Goal: Task Accomplishment & Management: Manage account settings

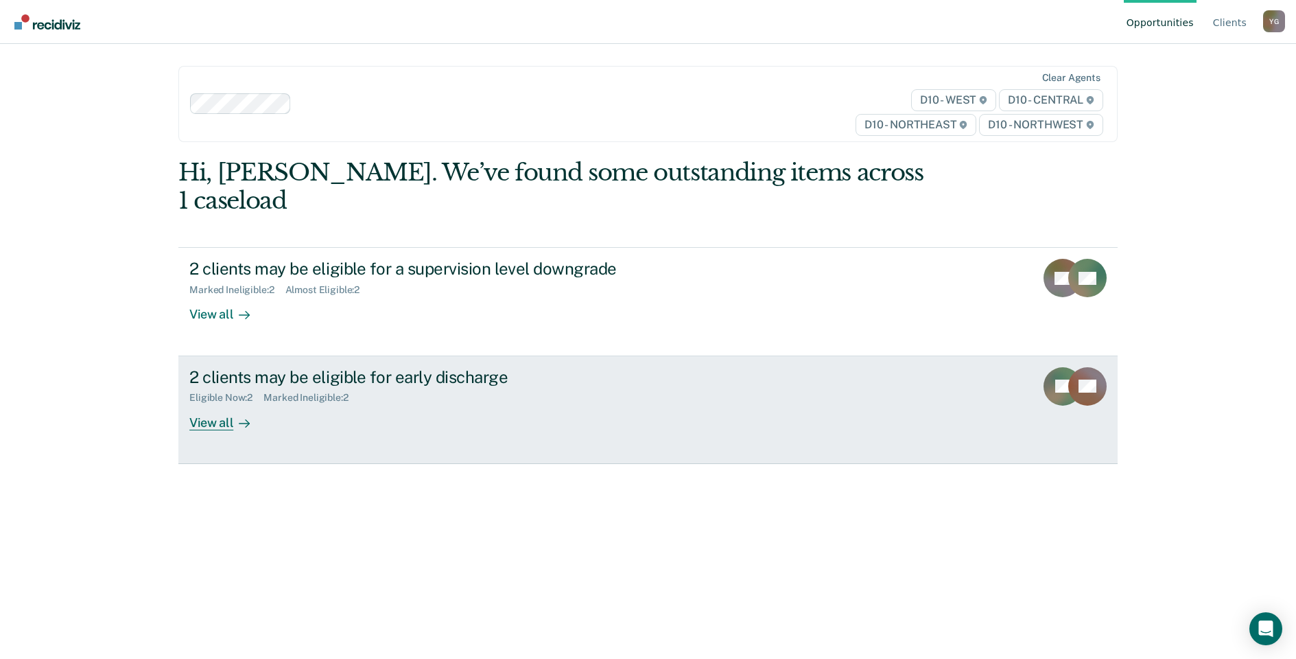
click at [200, 403] on div "View all" at bounding box center [227, 416] width 77 height 27
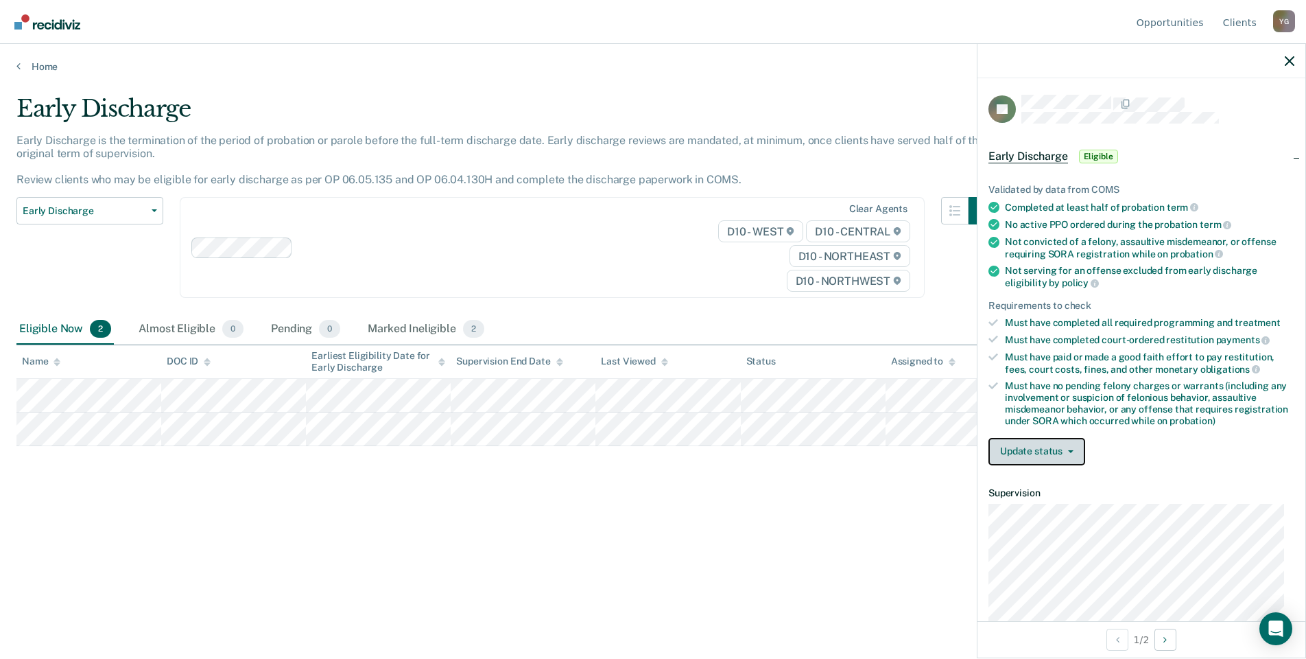
click at [1028, 442] on button "Update status" at bounding box center [1037, 451] width 97 height 27
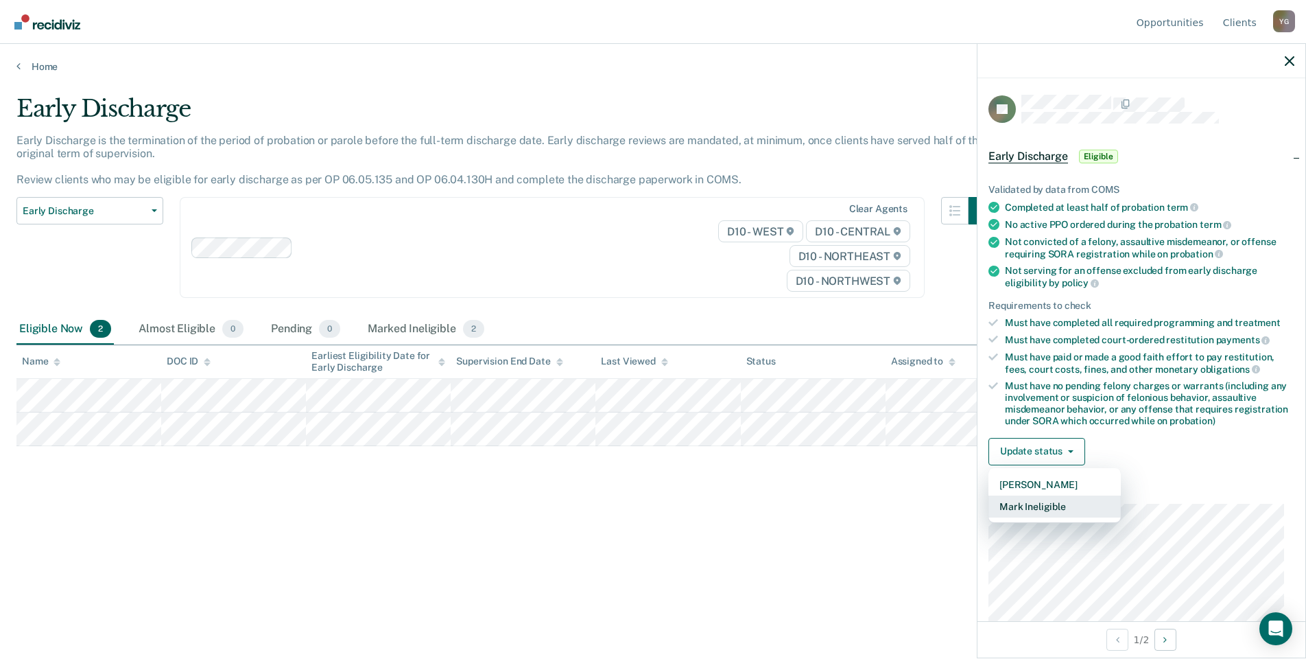
click at [1030, 505] on button "Mark Ineligible" at bounding box center [1055, 506] width 132 height 22
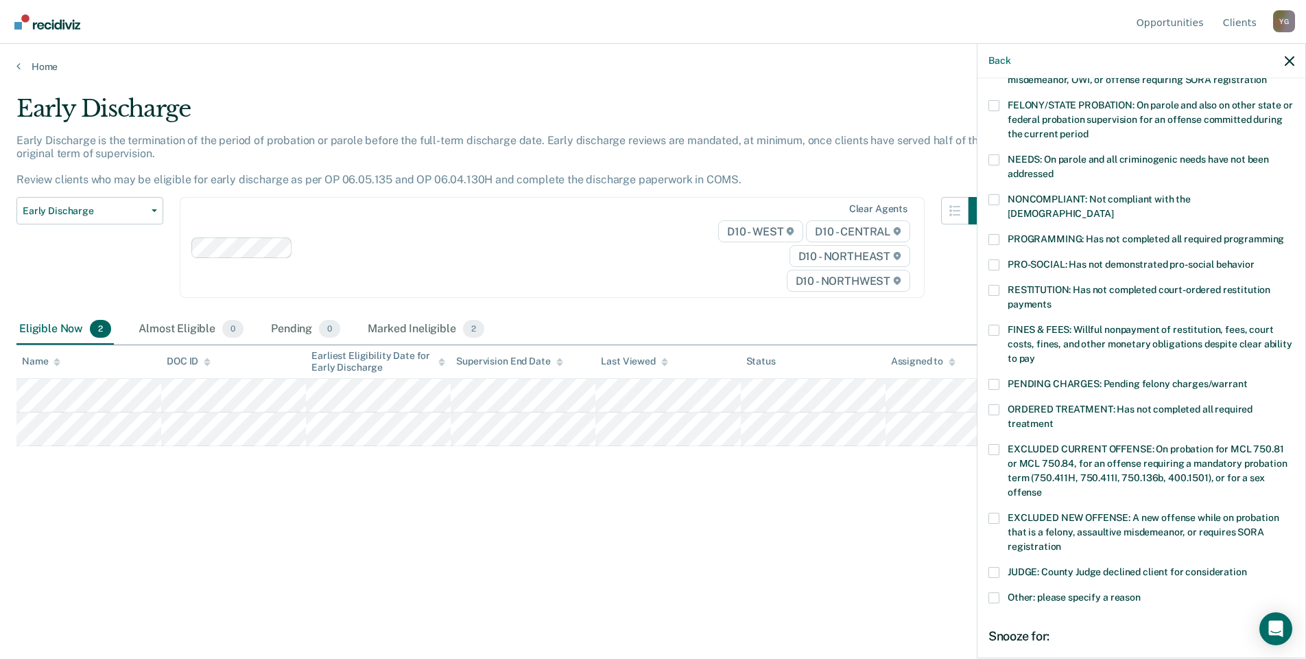
scroll to position [274, 0]
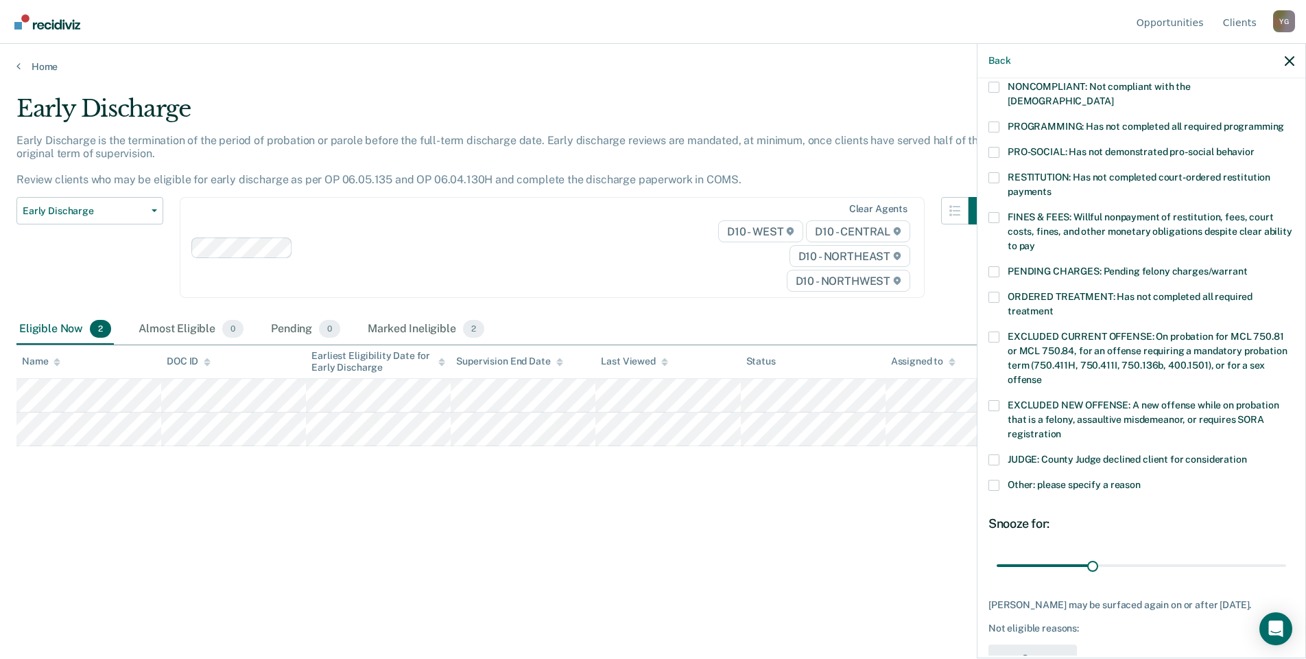
click at [992, 480] on span at bounding box center [994, 485] width 11 height 11
click at [1141, 480] on input "Other: please specify a reason" at bounding box center [1141, 480] width 0 height 0
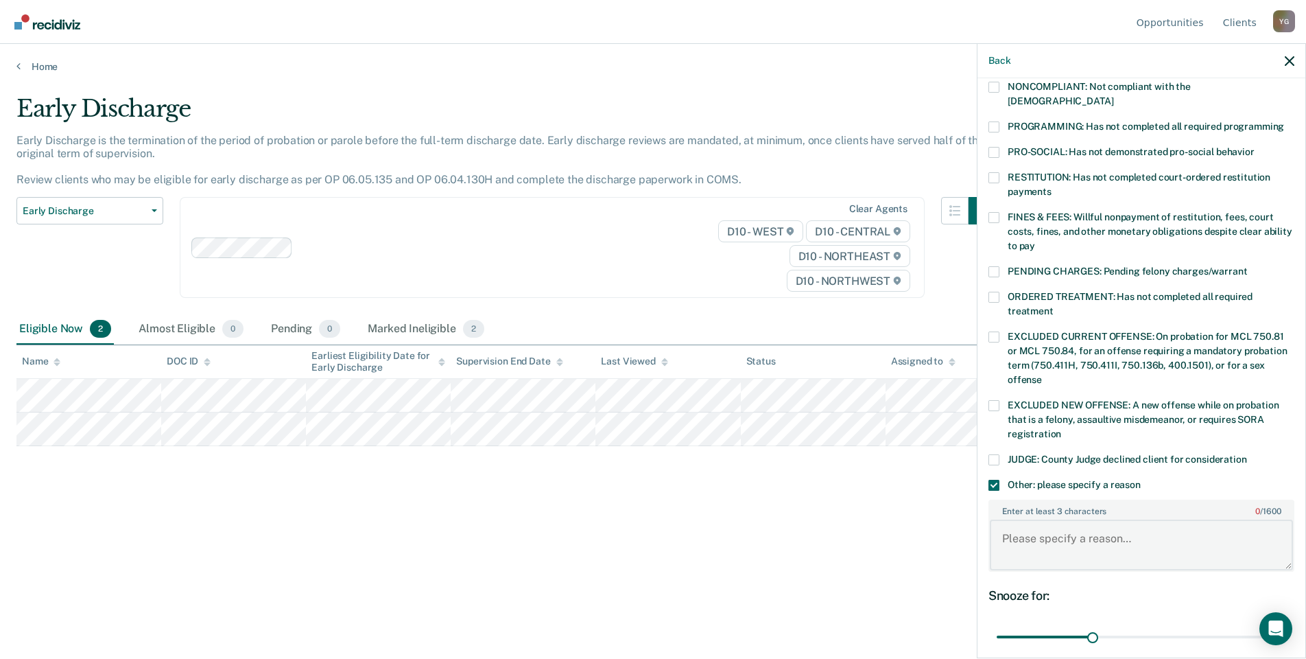
click at [1043, 529] on textarea "Enter at least 3 characters 0 / 1600" at bounding box center [1141, 544] width 303 height 51
type textarea "She is a participant of Adult Tretment Court and has not completed the program"
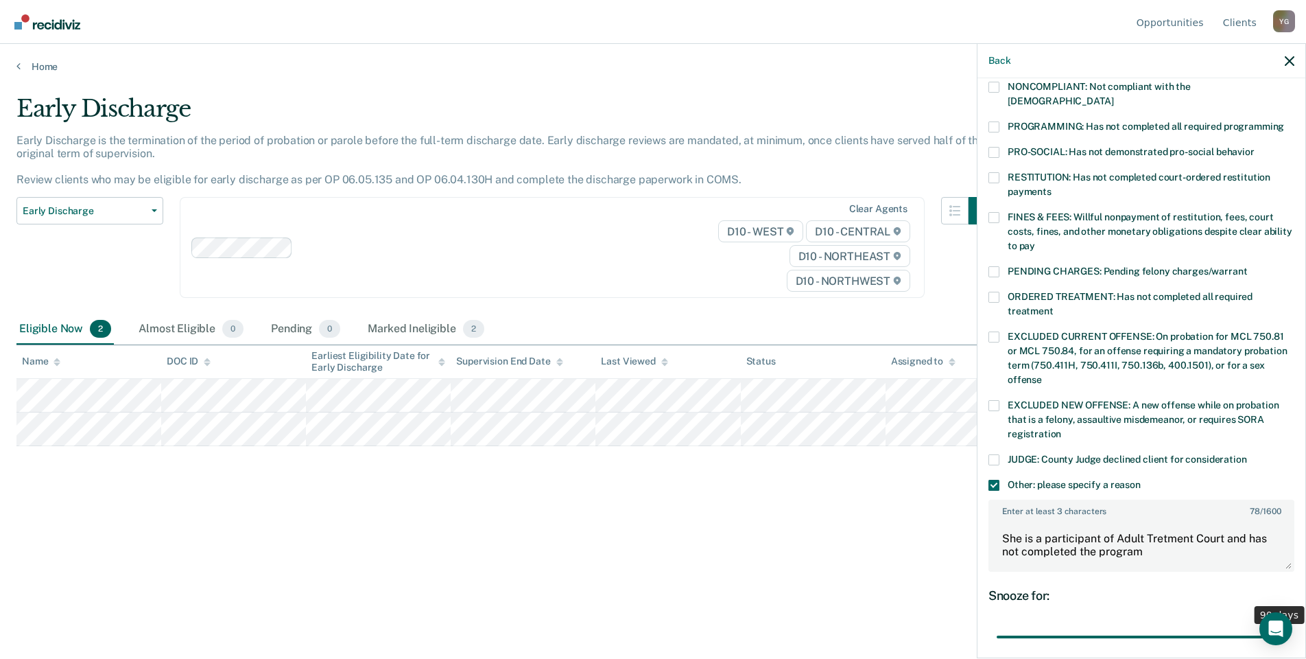
drag, startPoint x: 1088, startPoint y: 618, endPoint x: 1328, endPoint y: 605, distance: 240.4
type input "90"
click at [1286, 625] on input "range" at bounding box center [1141, 637] width 289 height 24
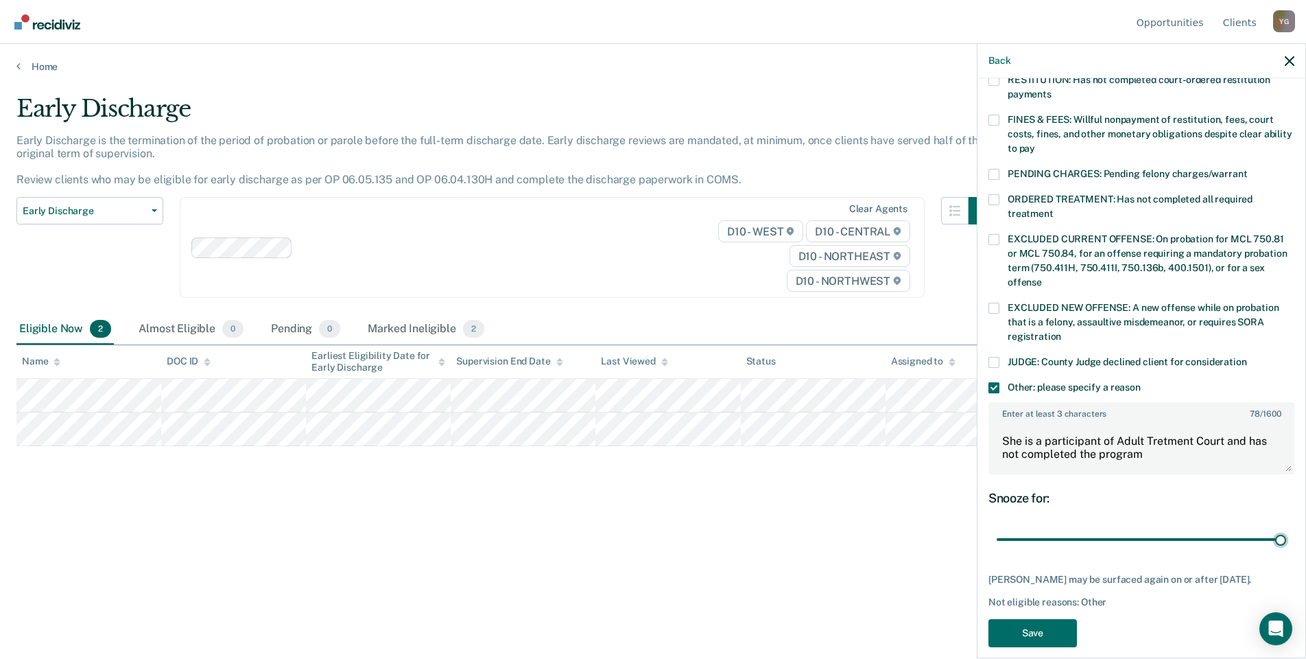
scroll to position [372, 0]
drag, startPoint x: 1004, startPoint y: 424, endPoint x: 1152, endPoint y: 440, distance: 148.3
click at [1152, 440] on textarea "She is a participant of Adult Tretment Court and has not completed the program" at bounding box center [1141, 446] width 303 height 51
drag, startPoint x: 1001, startPoint y: 424, endPoint x: 1176, endPoint y: 442, distance: 176.6
click at [1176, 442] on textarea "She is a participant of Adult Treatment Court and has not completed the program" at bounding box center [1141, 446] width 303 height 51
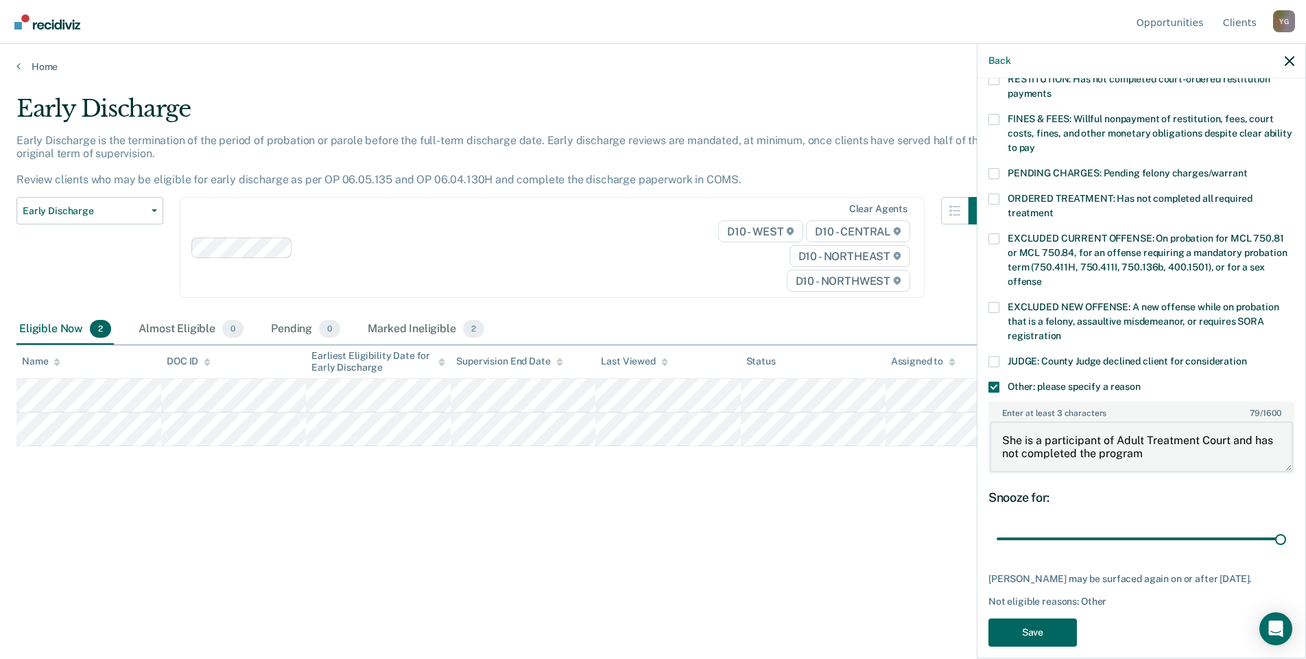
type textarea "She is a participant of Adult Treatment Court and has not completed the program"
click at [1037, 618] on button "Save" at bounding box center [1033, 632] width 88 height 28
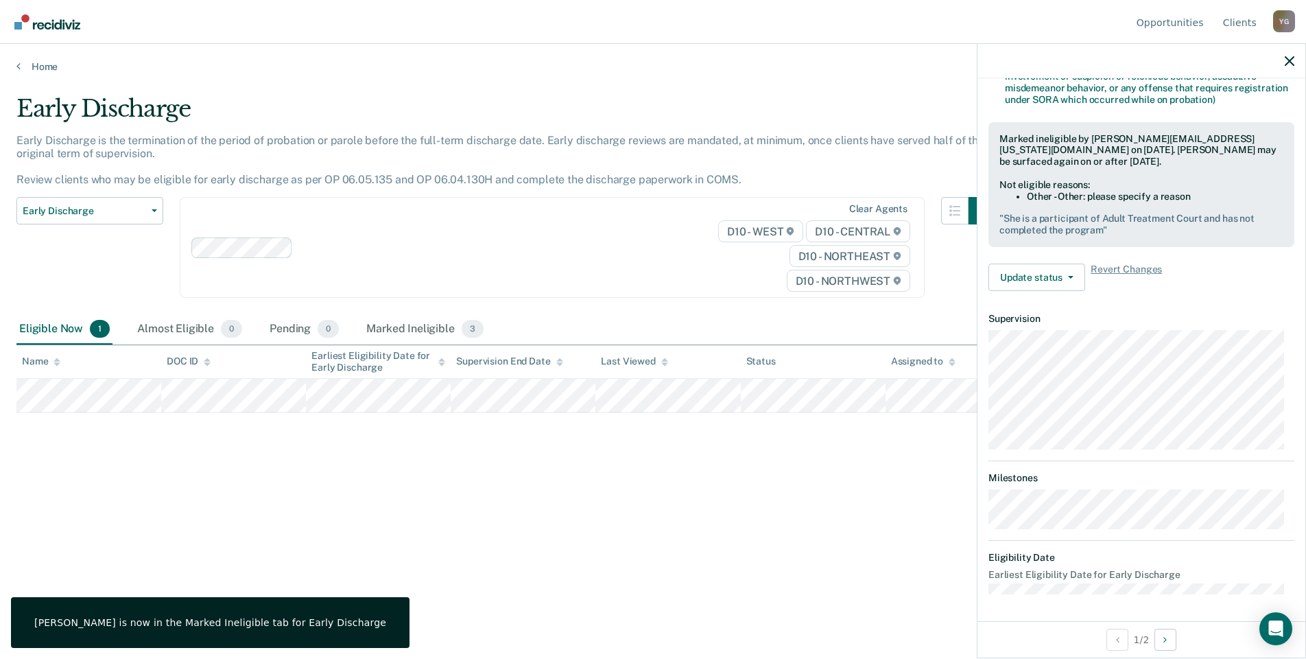
scroll to position [159, 0]
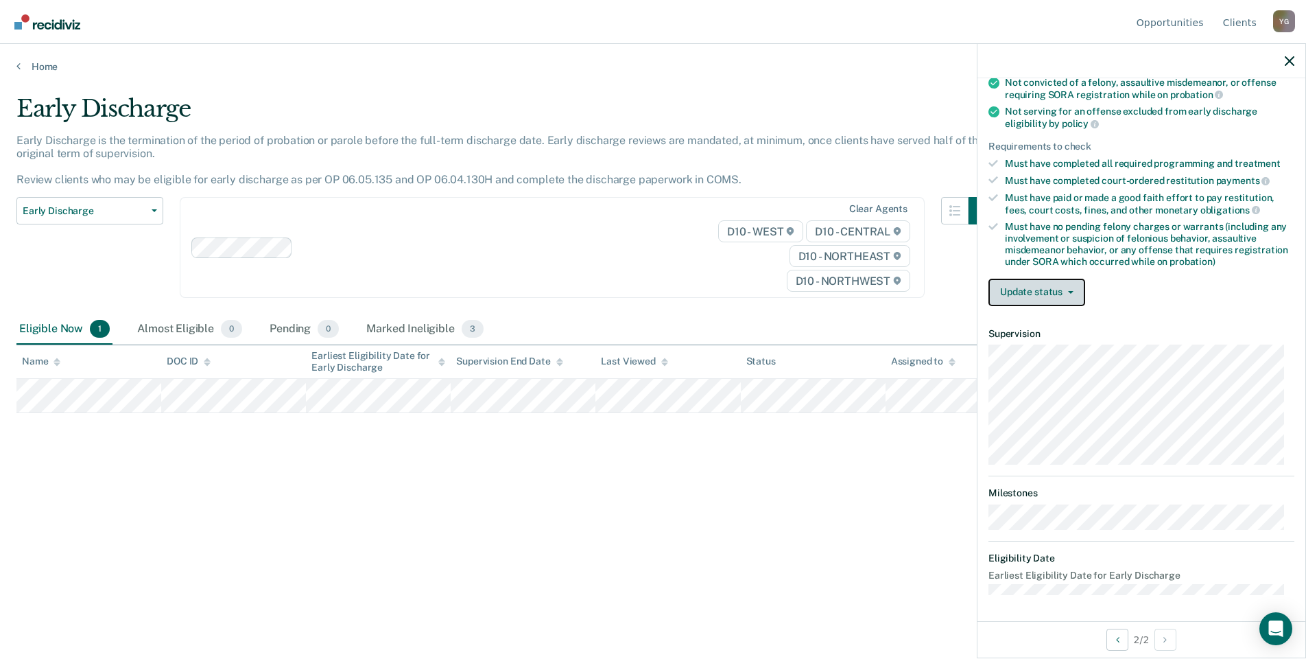
click at [1068, 285] on button "Update status" at bounding box center [1037, 292] width 97 height 27
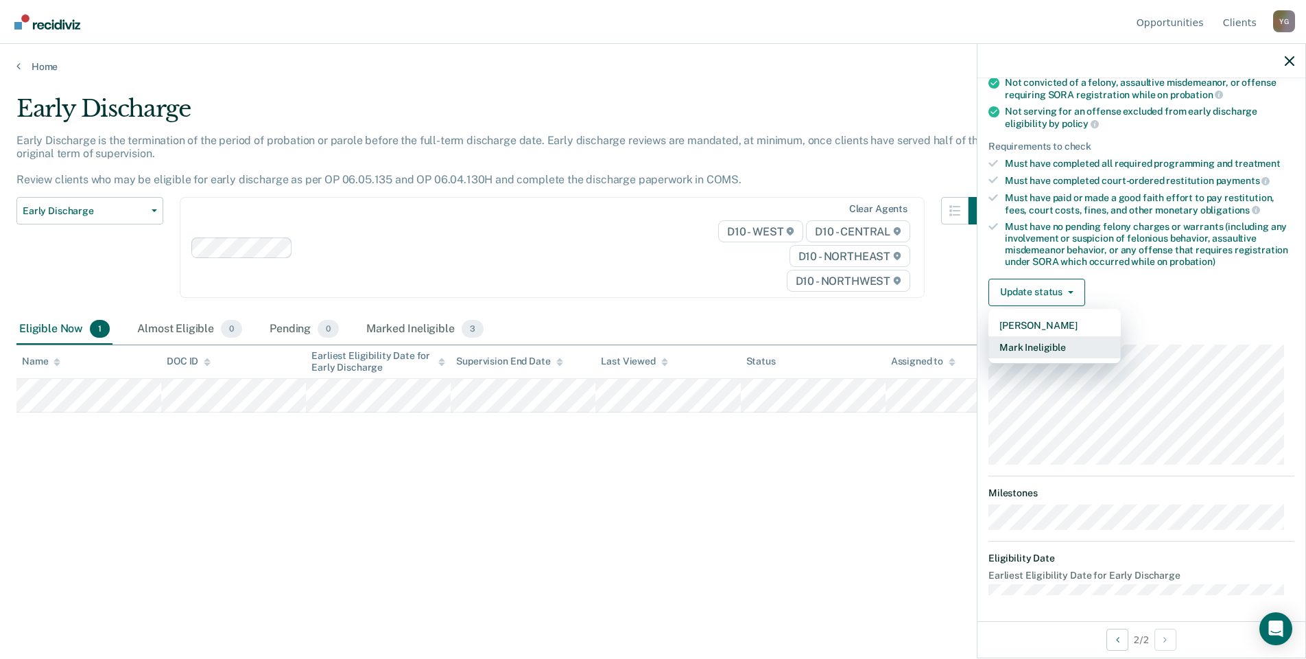
click at [1040, 341] on button "Mark Ineligible" at bounding box center [1055, 347] width 132 height 22
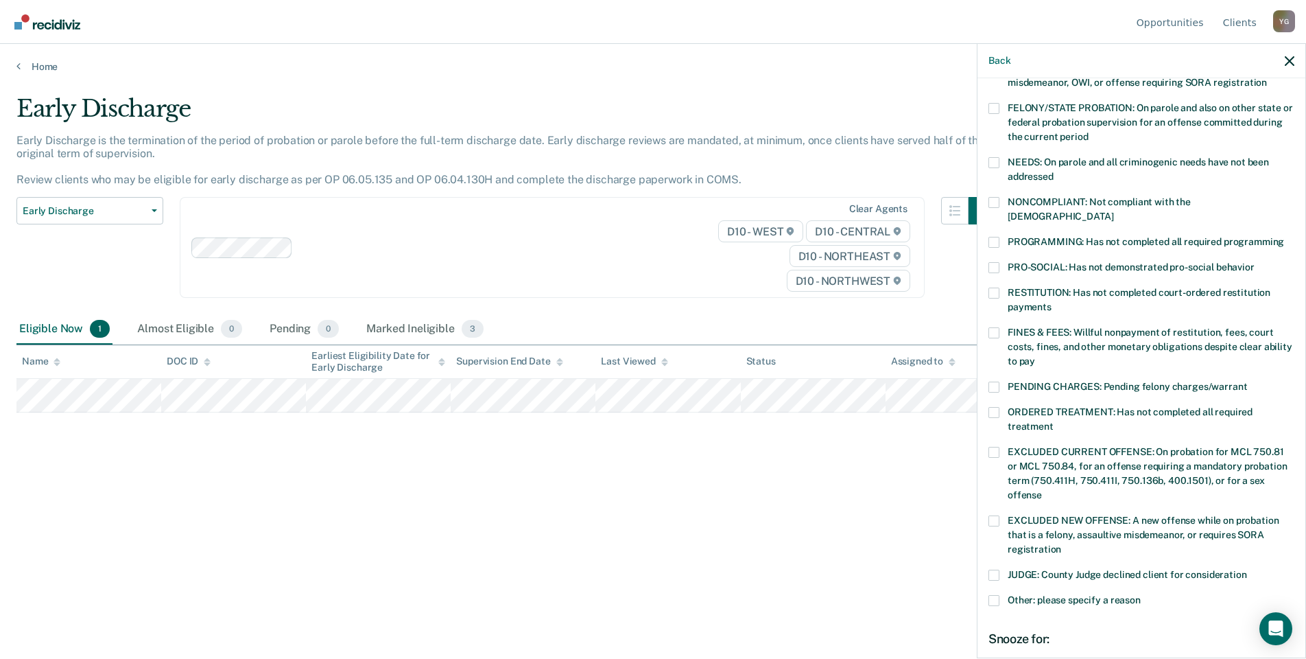
click at [996, 595] on span at bounding box center [994, 600] width 11 height 11
click at [1141, 595] on input "Other: please specify a reason" at bounding box center [1141, 595] width 0 height 0
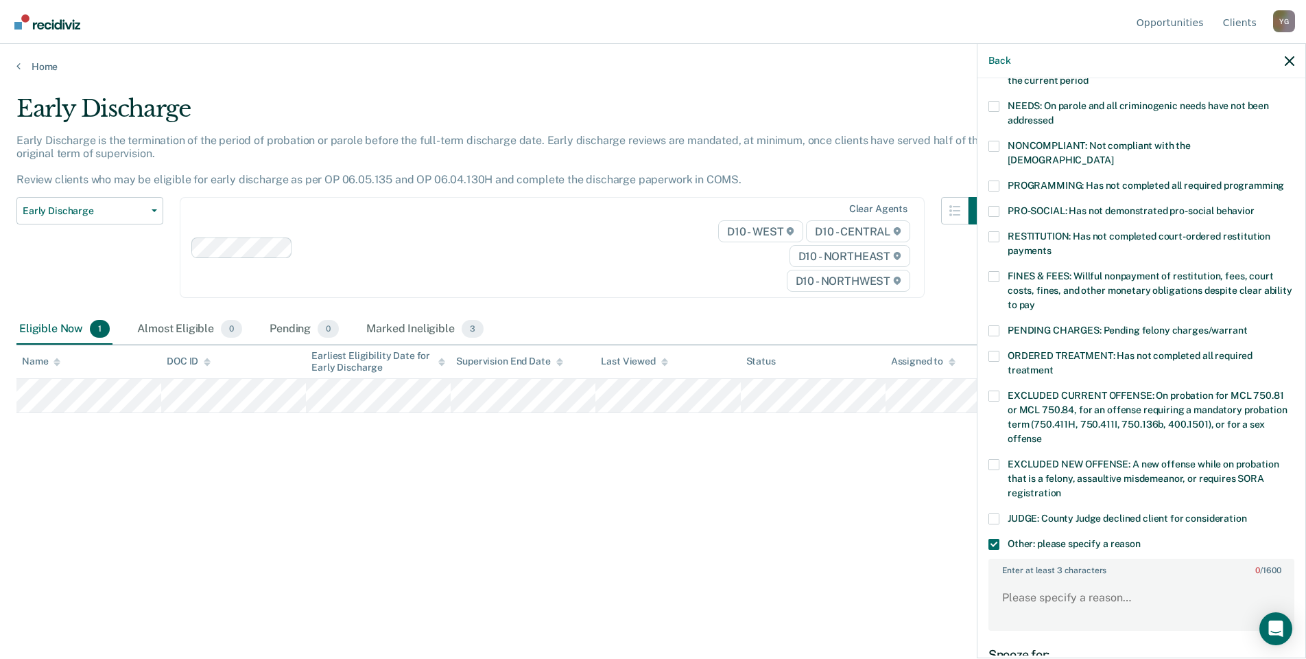
scroll to position [384, 0]
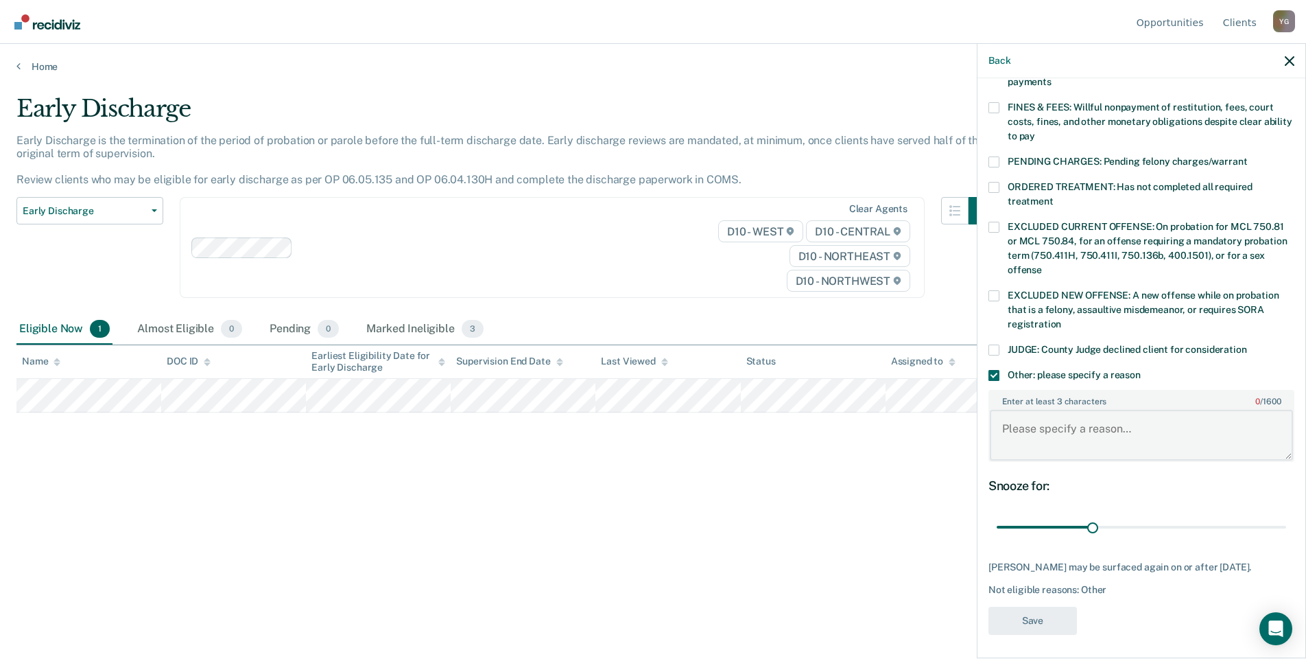
click at [1006, 410] on textarea "Enter at least 3 characters 0 / 1600" at bounding box center [1141, 435] width 303 height 51
paste textarea "She is a participant of Adult Treatment Court and has not completed the program"
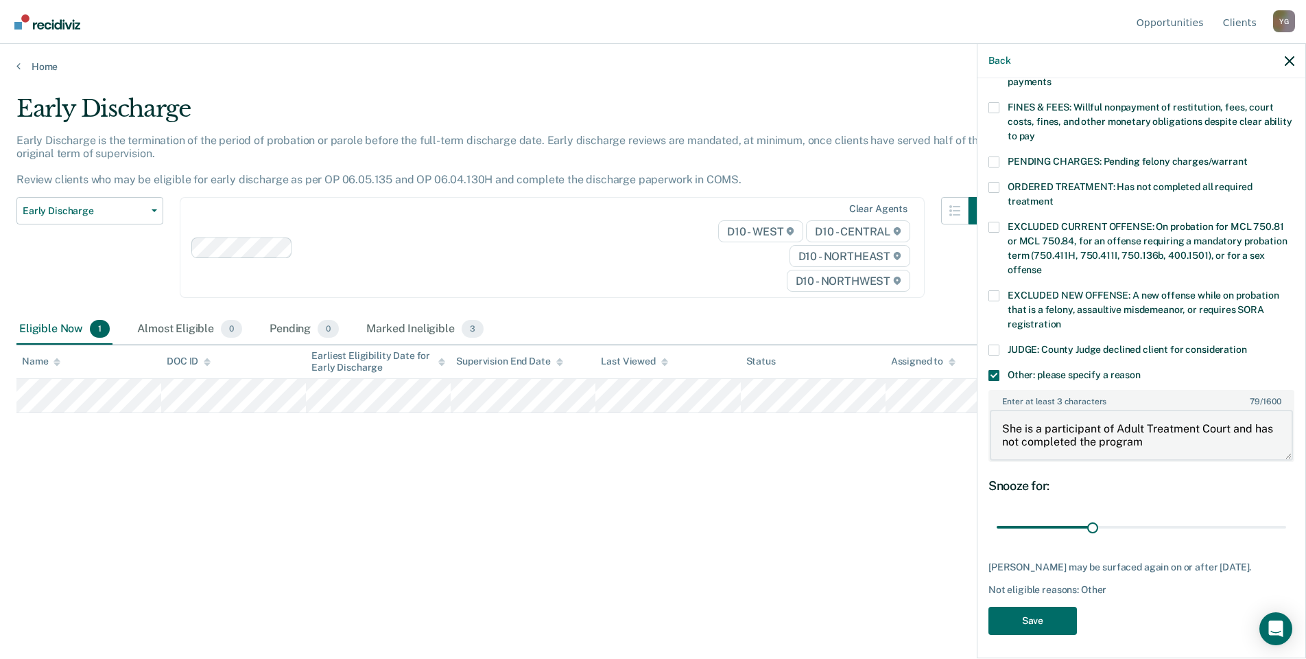
click at [962, 412] on body "Looks like you’re using Internet Explorer 11. For faster loading and a better e…" at bounding box center [653, 329] width 1306 height 659
type textarea "He is a participant of Adult Treatment Court and has not completed the program"
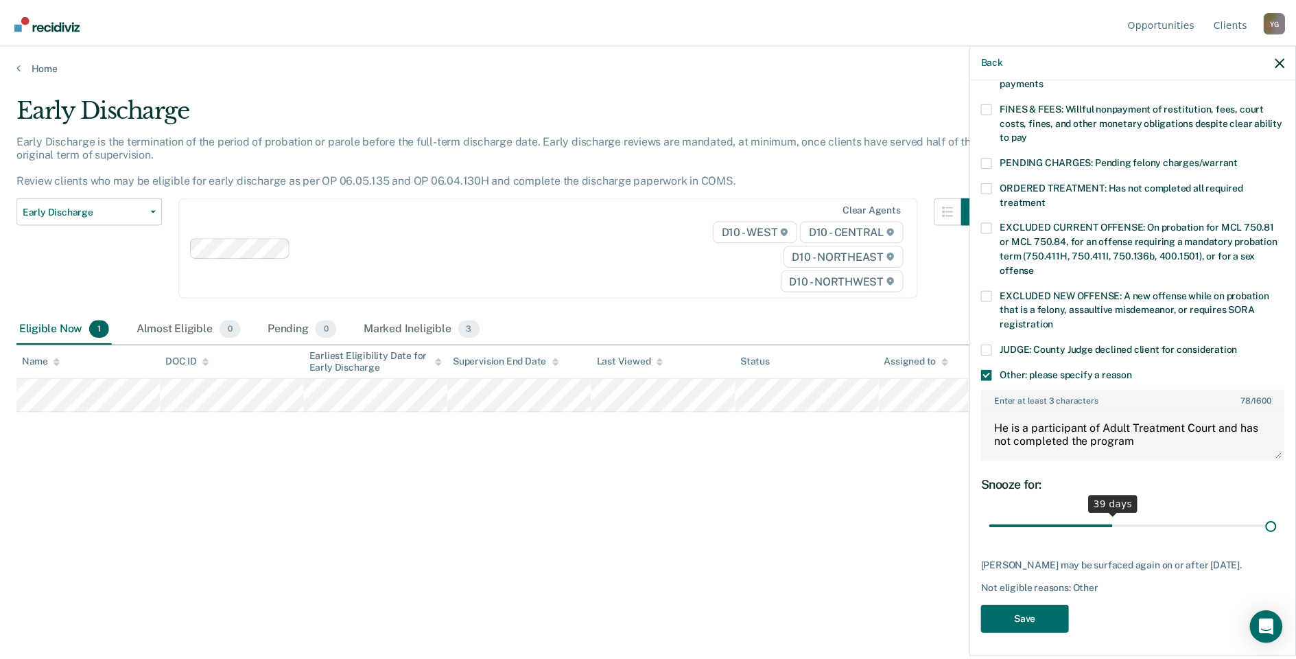
scroll to position [372, 0]
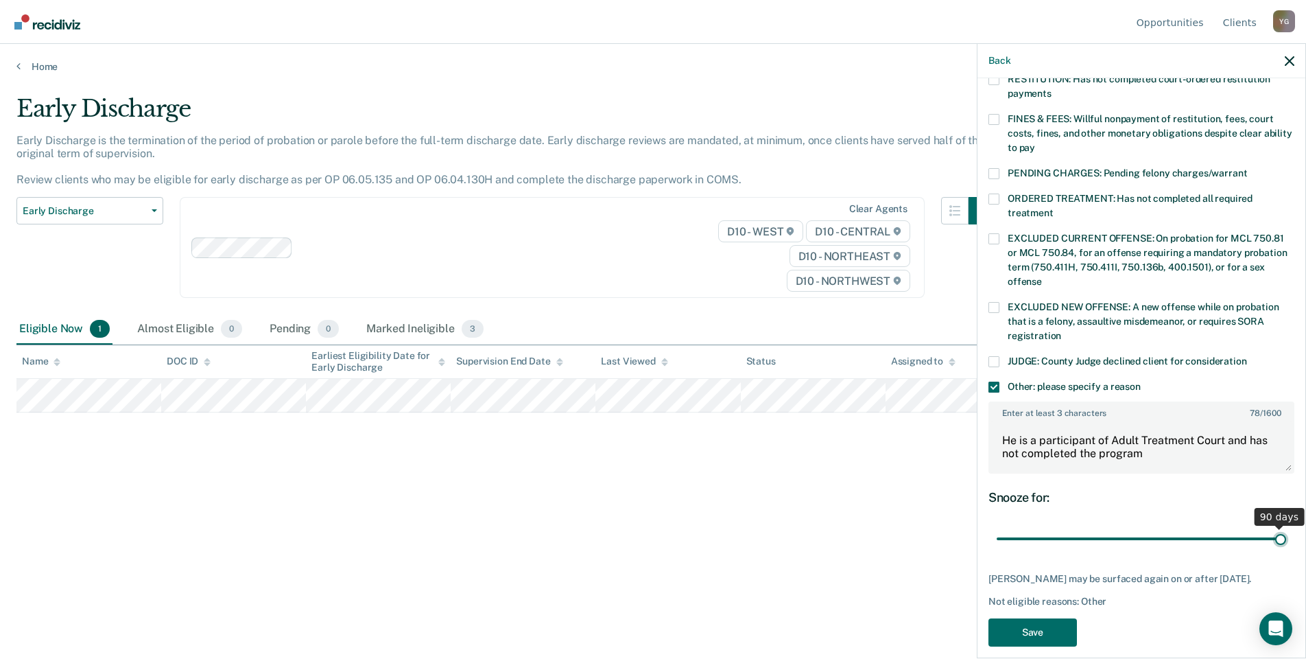
drag, startPoint x: 1090, startPoint y: 506, endPoint x: 1335, endPoint y: 497, distance: 245.1
type input "90"
click at [1286, 527] on input "range" at bounding box center [1141, 539] width 289 height 24
click at [1043, 618] on button "Save" at bounding box center [1033, 632] width 88 height 28
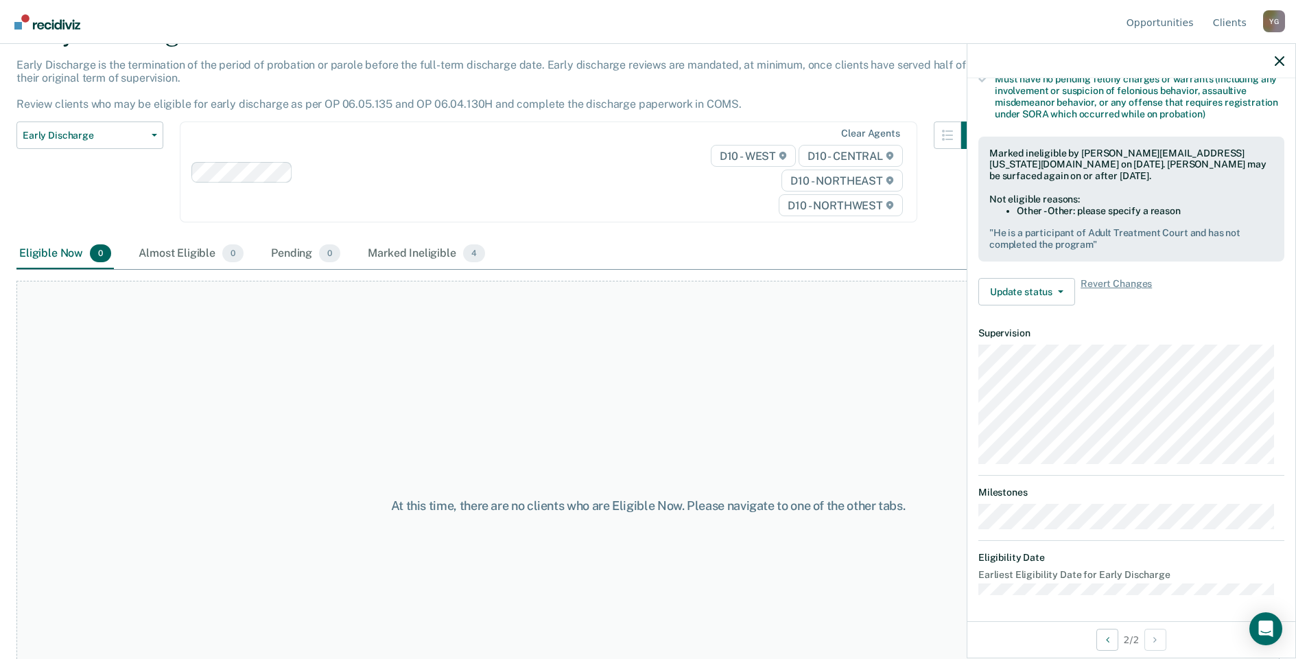
scroll to position [0, 0]
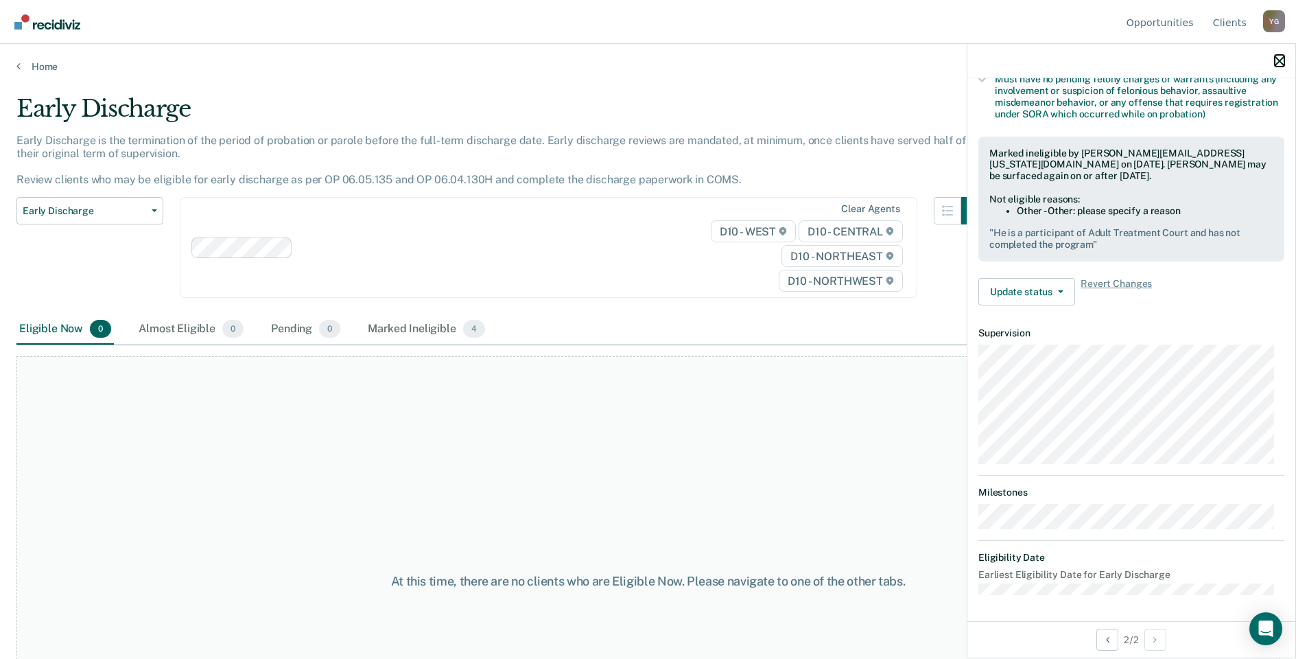
click at [1275, 55] on button "button" at bounding box center [1280, 61] width 10 height 12
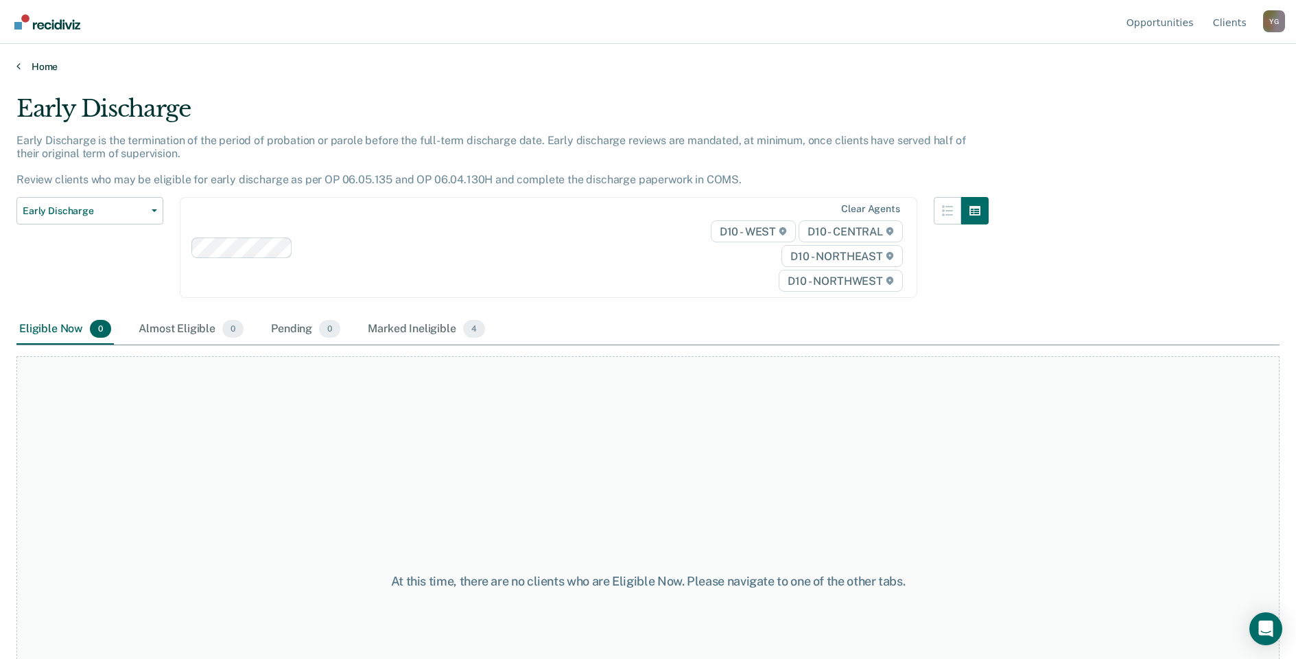
click at [28, 64] on link "Home" at bounding box center [647, 66] width 1263 height 12
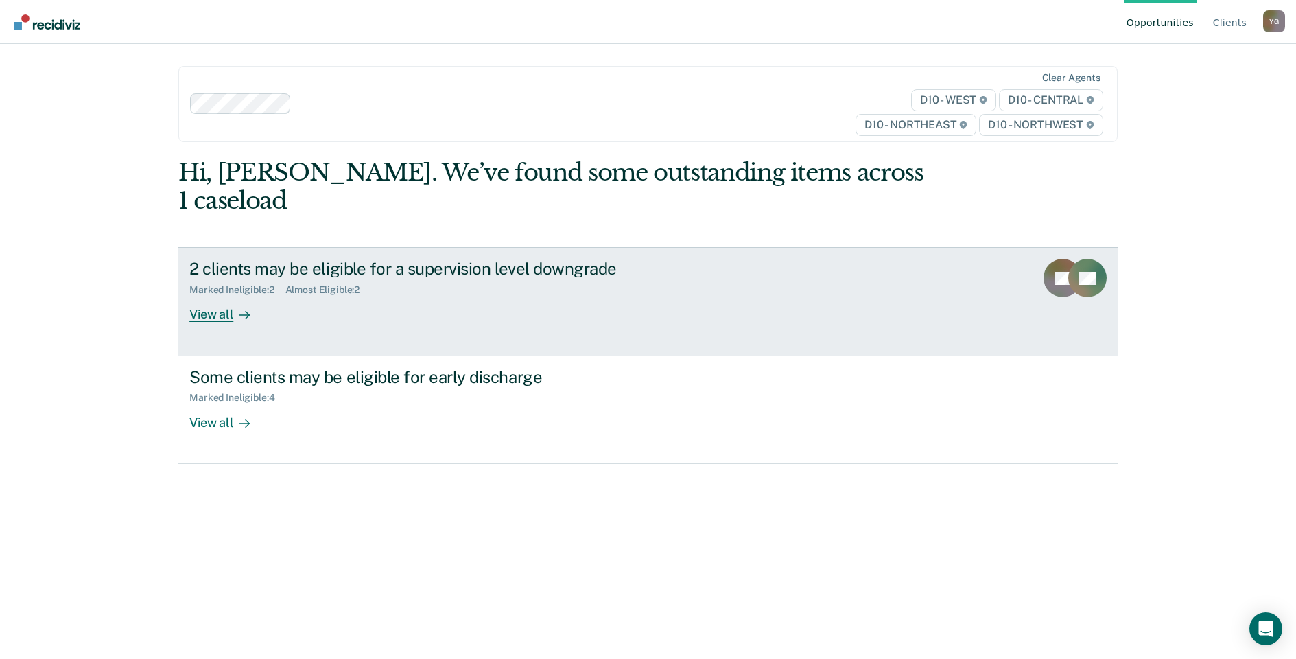
click at [206, 296] on div "View all" at bounding box center [227, 309] width 77 height 27
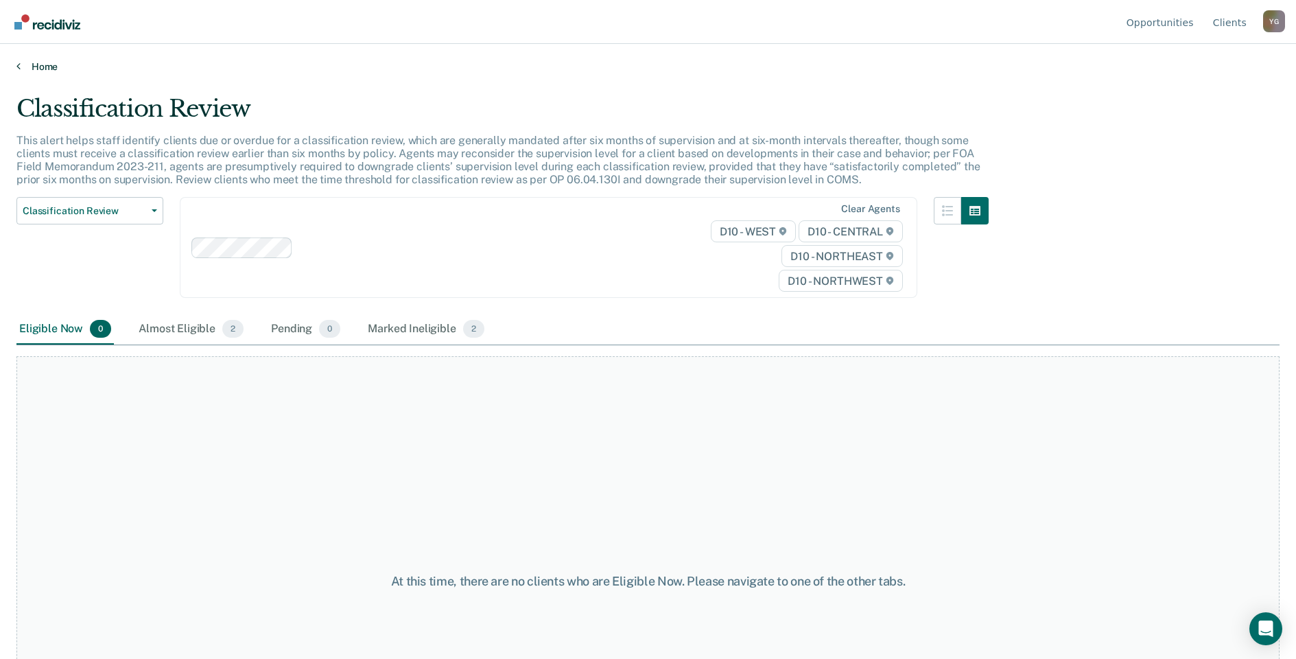
click at [38, 64] on link "Home" at bounding box center [647, 66] width 1263 height 12
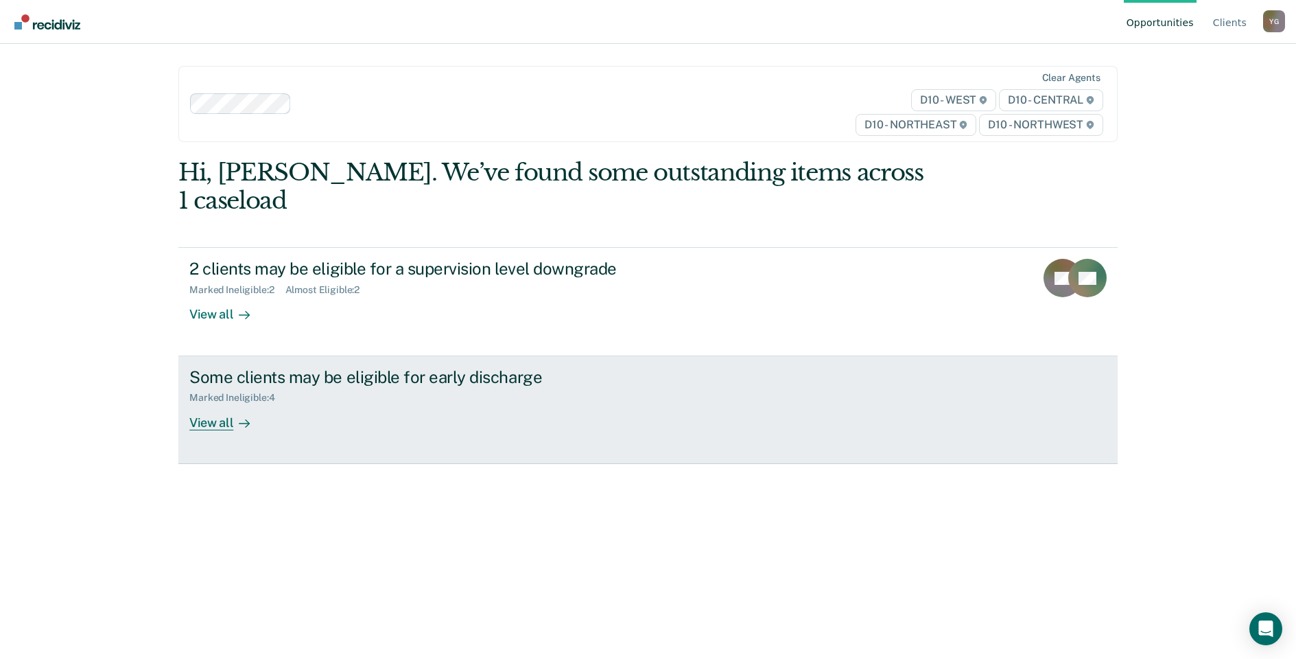
click at [207, 403] on div "View all" at bounding box center [227, 416] width 77 height 27
